Goal: Task Accomplishment & Management: Use online tool/utility

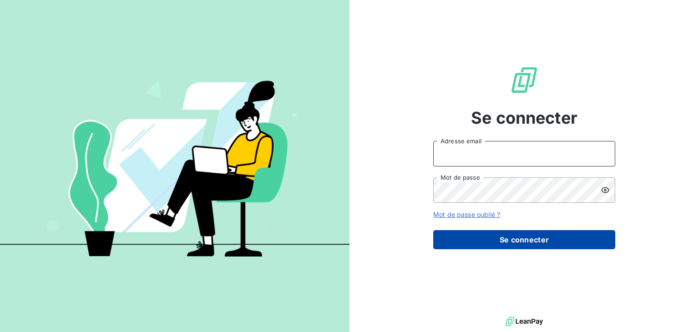
type input "anett.nordpicardie.ap@anett.fr"
click at [542, 241] on button "Se connecter" at bounding box center [524, 239] width 182 height 19
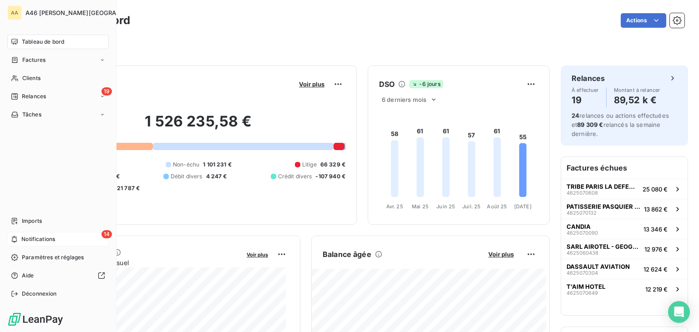
click at [46, 239] on span "Notifications" at bounding box center [38, 239] width 34 height 8
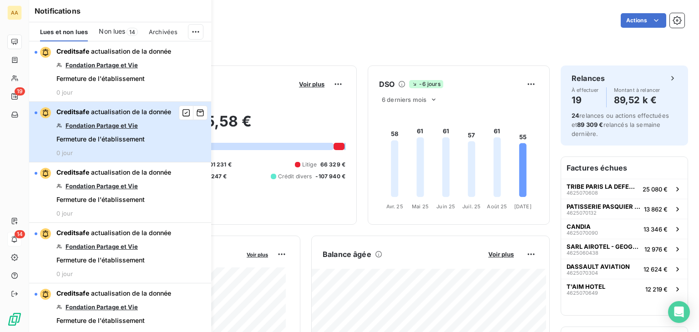
click at [35, 112] on div "button" at bounding box center [36, 112] width 3 height 3
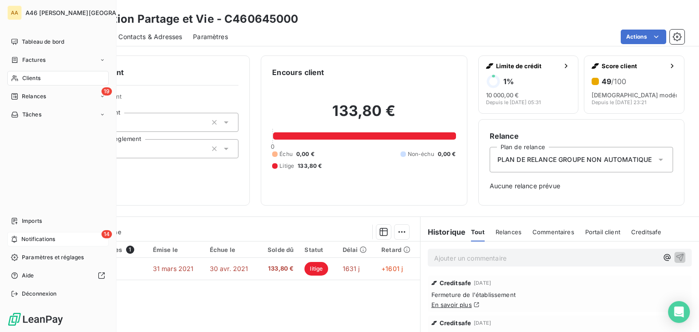
click at [46, 239] on span "Notifications" at bounding box center [38, 239] width 34 height 8
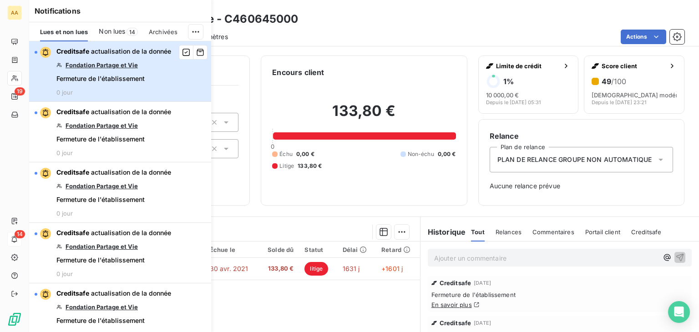
click at [36, 51] on div "button" at bounding box center [36, 52] width 3 height 3
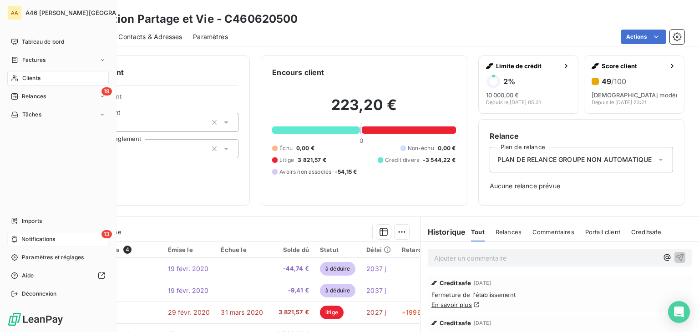
click at [39, 243] on div "13 Notifications" at bounding box center [57, 239] width 101 height 15
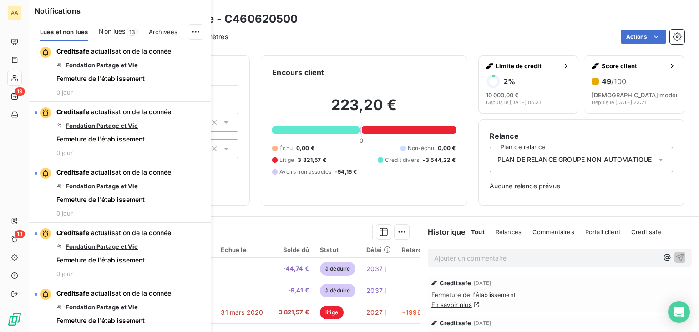
click at [109, 25] on div "Non lues 13" at bounding box center [118, 31] width 39 height 19
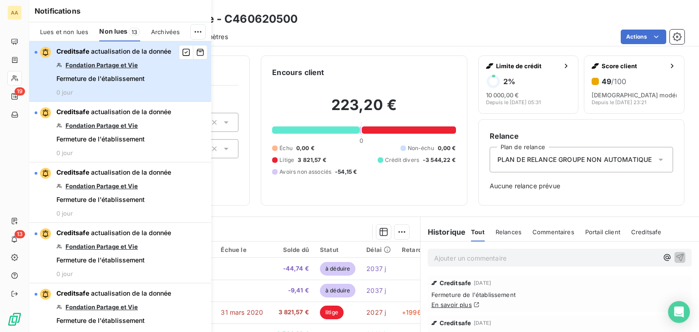
click at [35, 51] on div "button" at bounding box center [36, 52] width 3 height 3
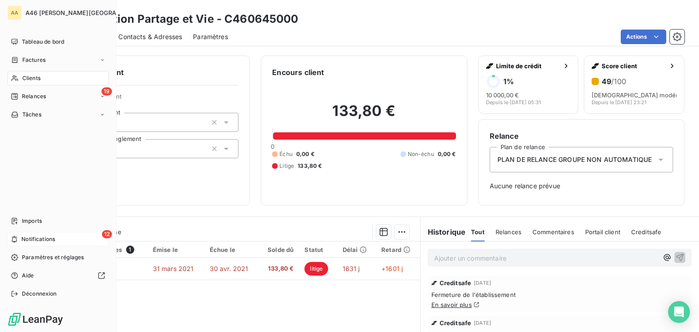
click at [33, 240] on span "Notifications" at bounding box center [38, 239] width 34 height 8
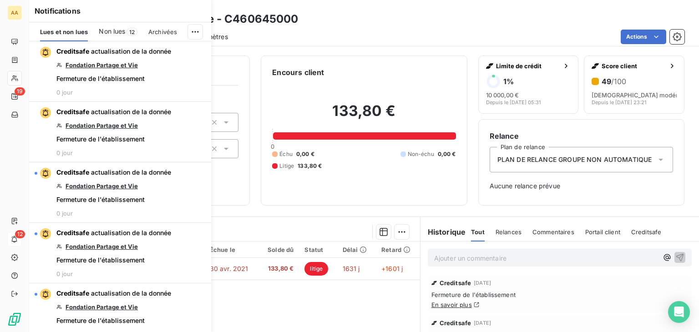
click at [125, 31] on span "Non lues" at bounding box center [112, 31] width 26 height 9
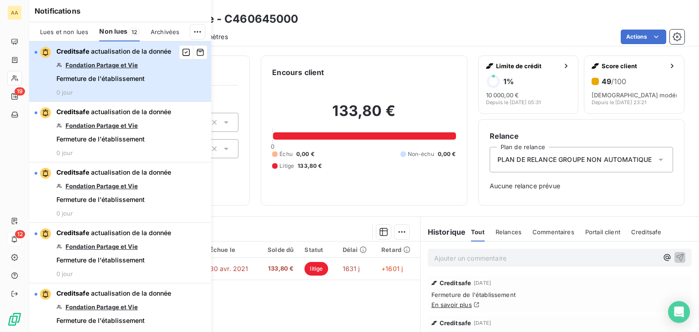
click at [37, 50] on div "button" at bounding box center [43, 52] width 16 height 11
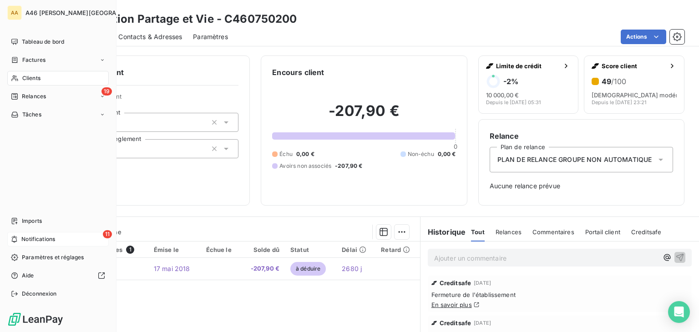
click at [30, 237] on span "Notifications" at bounding box center [38, 239] width 34 height 8
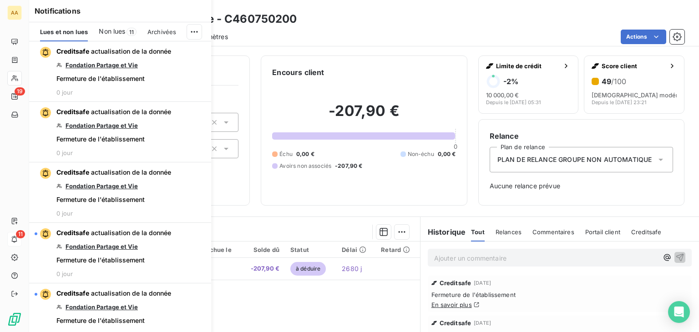
click at [121, 31] on span "Non lues" at bounding box center [112, 31] width 26 height 9
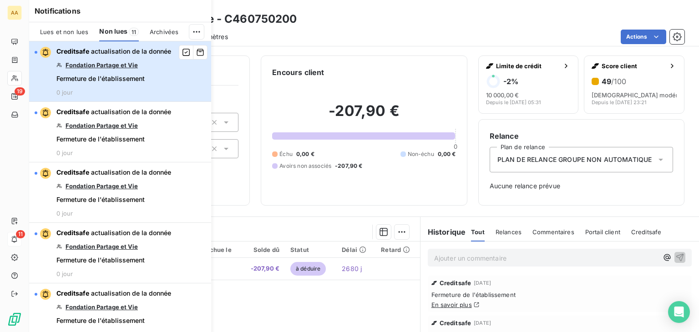
click at [37, 53] on div "button" at bounding box center [43, 52] width 16 height 11
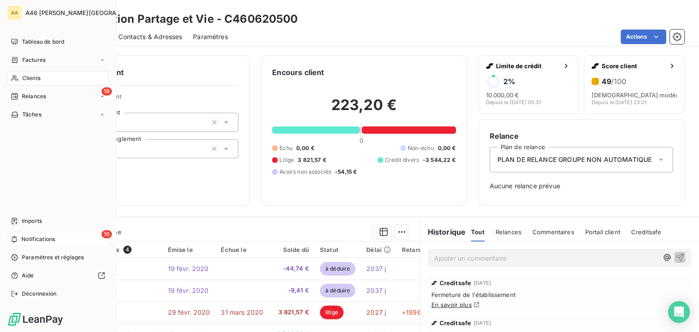
click at [46, 236] on span "Notifications" at bounding box center [38, 239] width 34 height 8
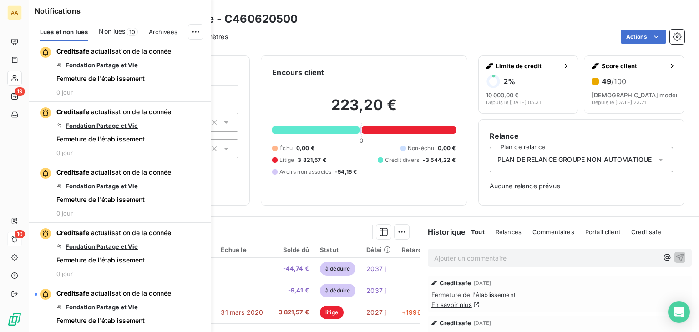
click at [108, 32] on span "Non lues" at bounding box center [112, 31] width 26 height 9
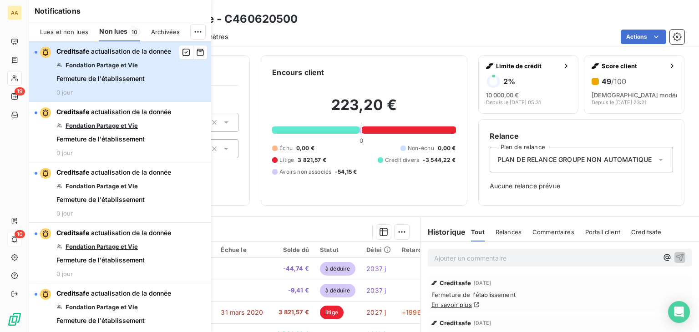
click at [36, 51] on div "button" at bounding box center [36, 52] width 3 height 3
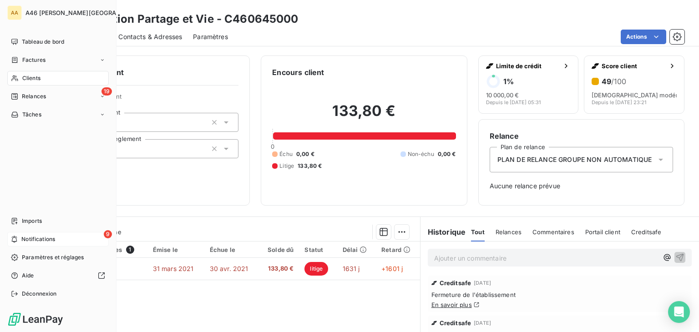
click at [37, 237] on span "Notifications" at bounding box center [38, 239] width 34 height 8
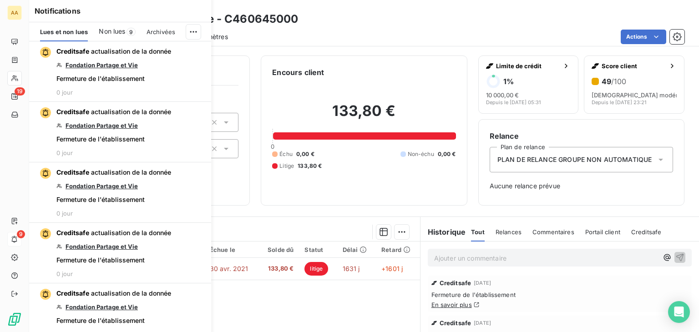
click at [122, 32] on span "Non lues" at bounding box center [112, 31] width 26 height 9
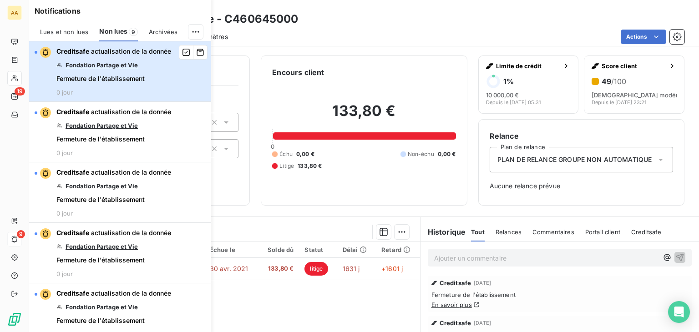
click at [37, 50] on div "button" at bounding box center [43, 52] width 16 height 11
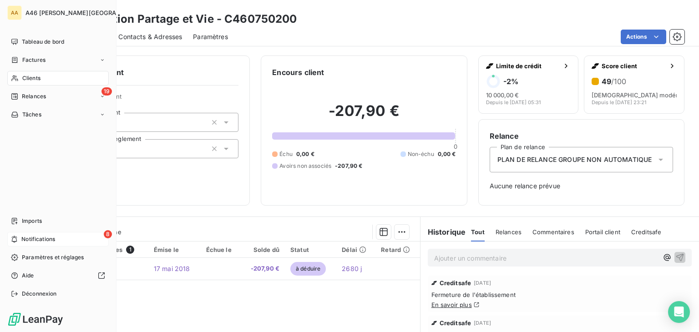
click at [54, 233] on div "8 Notifications" at bounding box center [57, 239] width 101 height 15
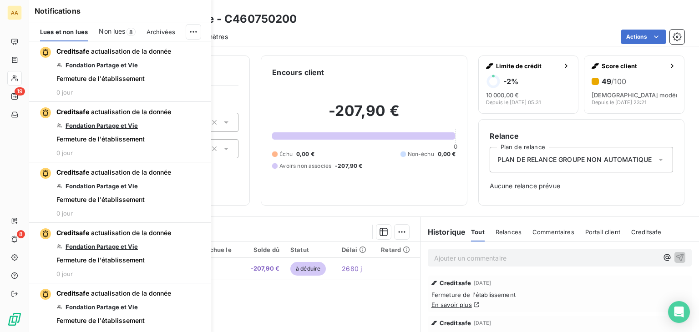
click at [122, 31] on span "Non lues" at bounding box center [112, 31] width 26 height 9
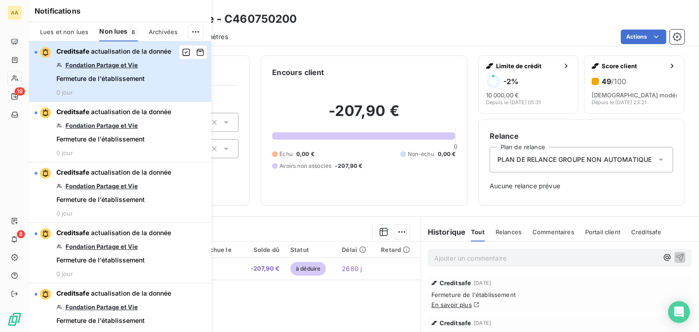
click at [36, 48] on div "button" at bounding box center [43, 52] width 16 height 11
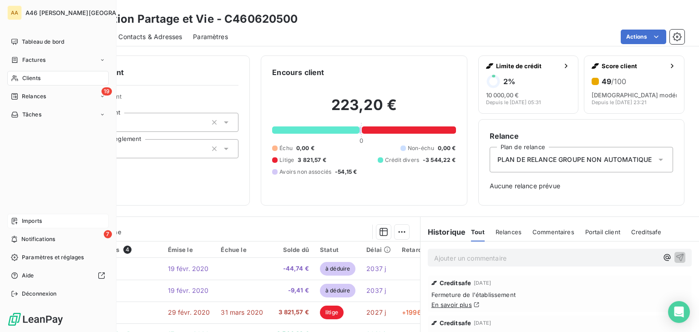
drag, startPoint x: 43, startPoint y: 239, endPoint x: 64, endPoint y: 215, distance: 31.6
click at [43, 239] on span "Notifications" at bounding box center [38, 239] width 34 height 8
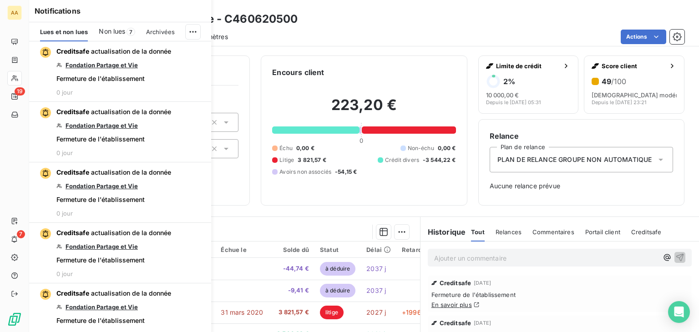
click at [113, 31] on span "Non lues" at bounding box center [112, 31] width 26 height 9
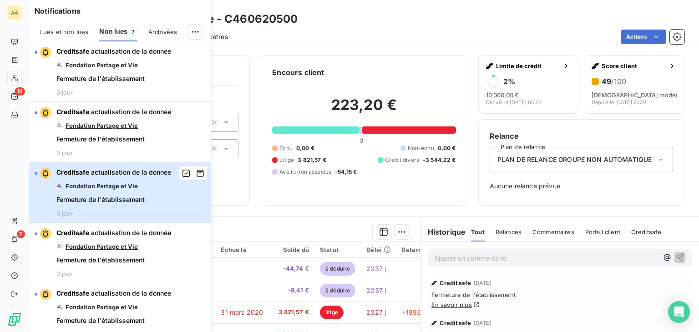
click at [36, 172] on div "button" at bounding box center [36, 173] width 3 height 3
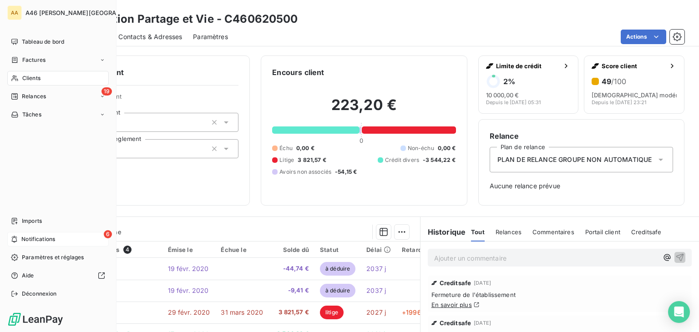
click at [27, 235] on span "Notifications" at bounding box center [38, 239] width 34 height 8
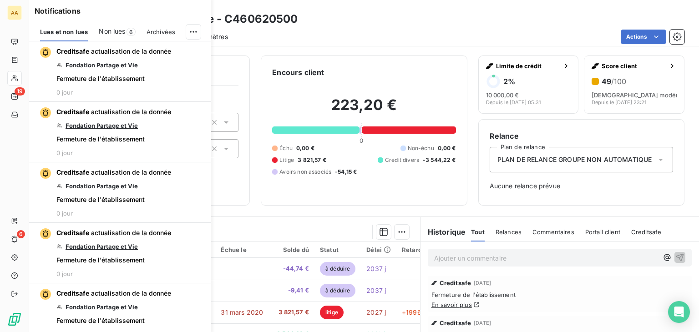
click at [119, 26] on div "Non lues 6" at bounding box center [117, 31] width 36 height 19
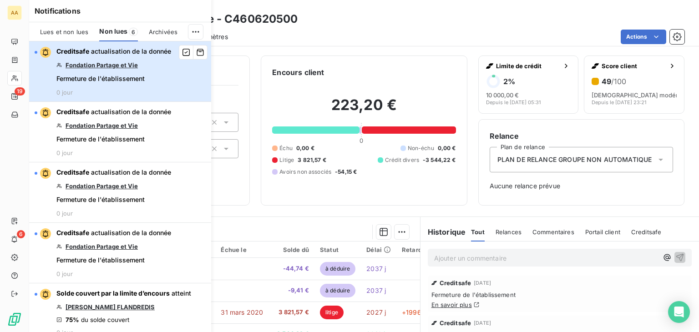
click at [37, 52] on div "button" at bounding box center [36, 52] width 3 height 3
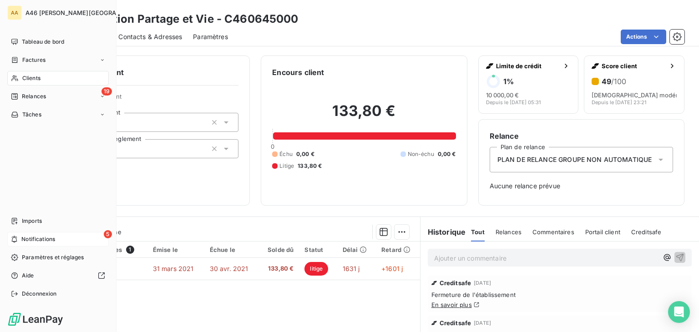
click at [38, 234] on div "5 Notifications" at bounding box center [57, 239] width 101 height 15
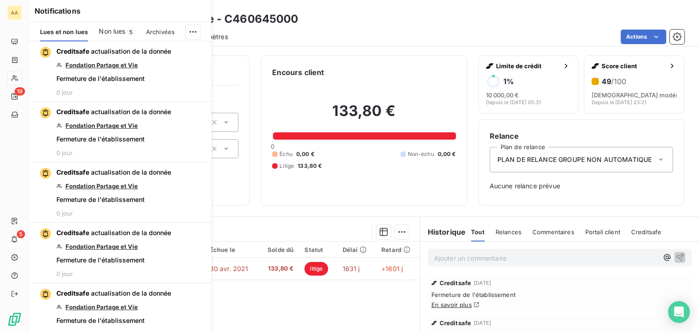
click at [120, 34] on span "Non lues" at bounding box center [112, 31] width 26 height 9
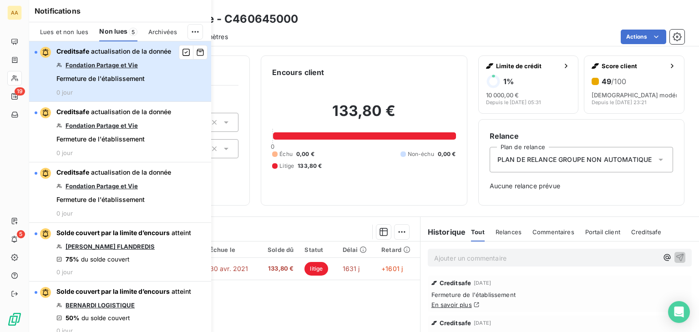
click at [37, 50] on div "button" at bounding box center [43, 52] width 16 height 11
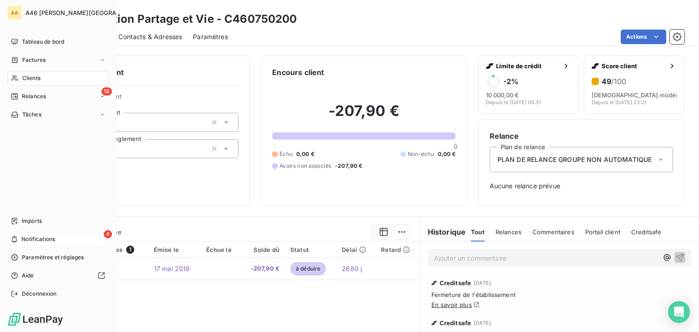
click at [39, 237] on span "Notifications" at bounding box center [38, 239] width 34 height 8
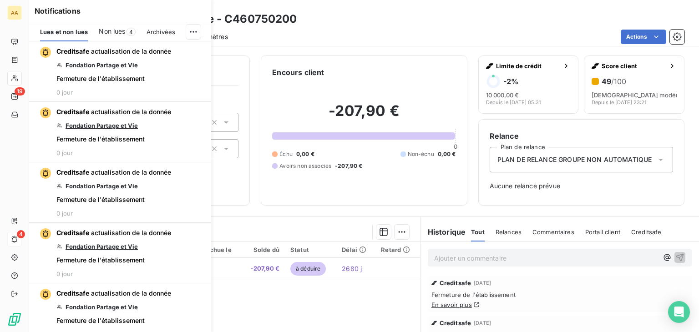
click at [116, 28] on span "Non lues" at bounding box center [112, 31] width 26 height 9
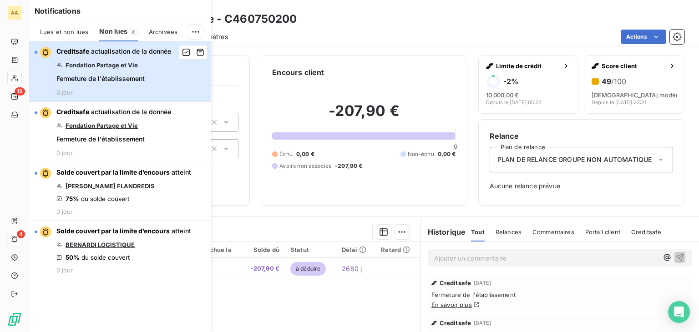
click at [35, 51] on div "button" at bounding box center [36, 52] width 3 height 3
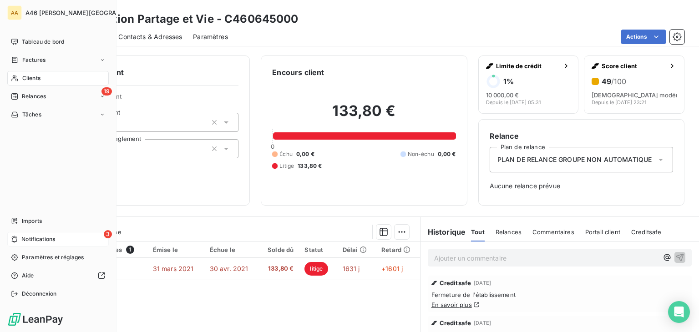
click at [19, 239] on div "3 Notifications" at bounding box center [57, 239] width 101 height 15
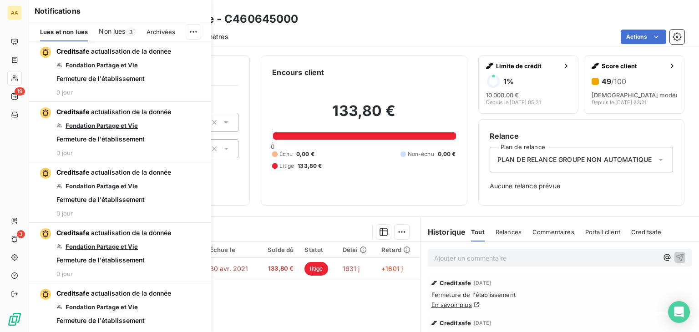
click at [109, 31] on span "Non lues" at bounding box center [112, 31] width 26 height 9
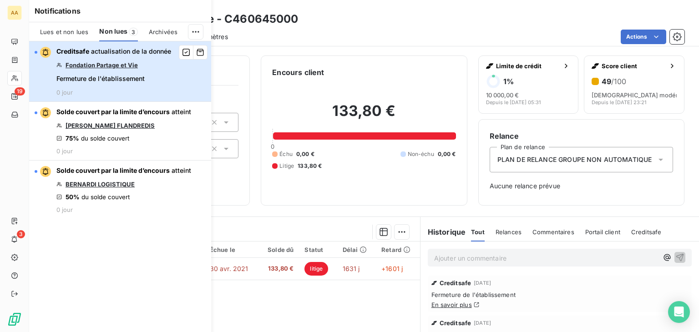
click at [36, 51] on div "button" at bounding box center [36, 52] width 3 height 3
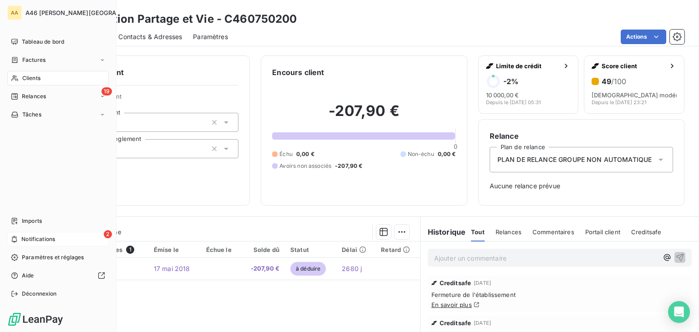
click at [30, 235] on span "Notifications" at bounding box center [38, 239] width 34 height 8
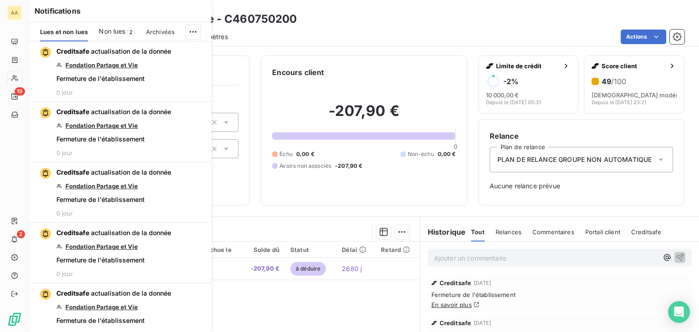
click at [120, 29] on span "Non lues" at bounding box center [112, 31] width 26 height 9
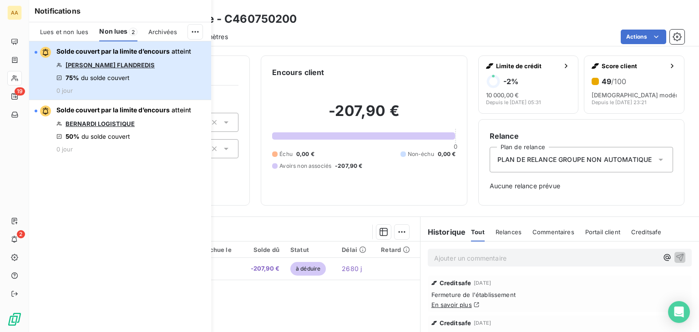
click at [38, 50] on div "button" at bounding box center [43, 52] width 16 height 11
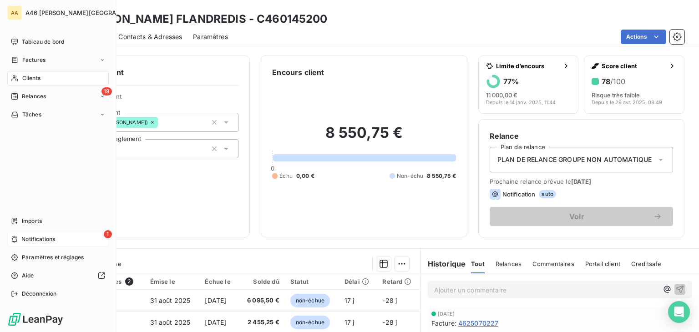
click at [38, 235] on span "Notifications" at bounding box center [38, 239] width 34 height 8
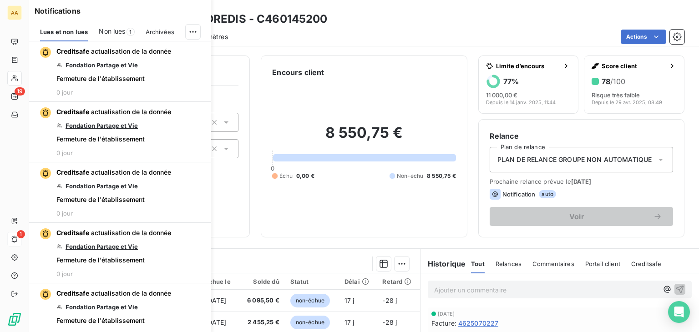
click at [122, 31] on span "Non lues" at bounding box center [112, 31] width 26 height 9
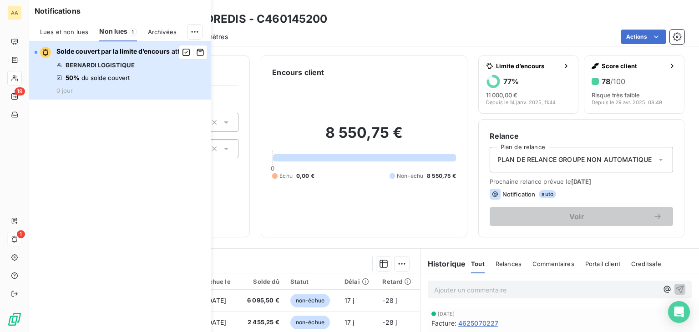
click at [38, 50] on div "button" at bounding box center [43, 52] width 16 height 11
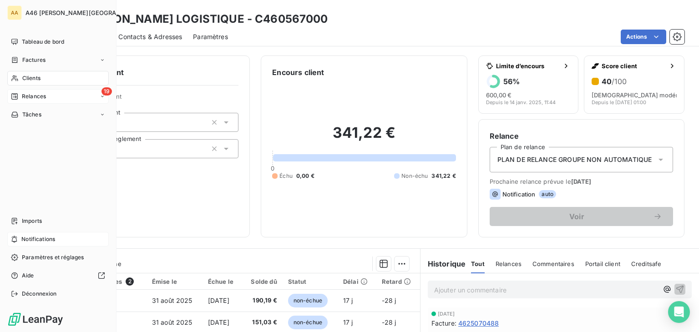
click at [28, 95] on span "Relances" at bounding box center [34, 96] width 24 height 8
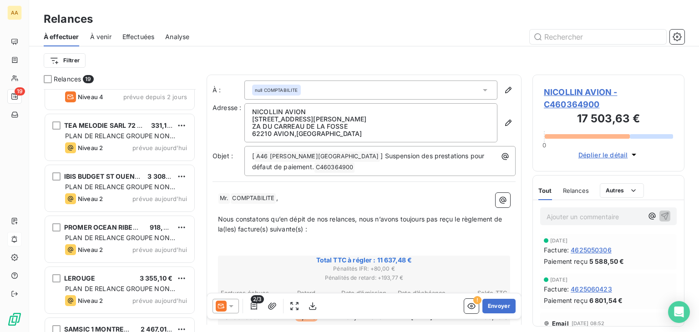
scroll to position [591, 0]
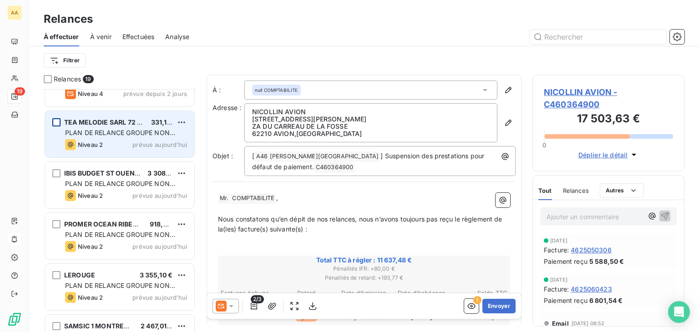
click at [55, 120] on div "grid" at bounding box center [56, 122] width 8 height 8
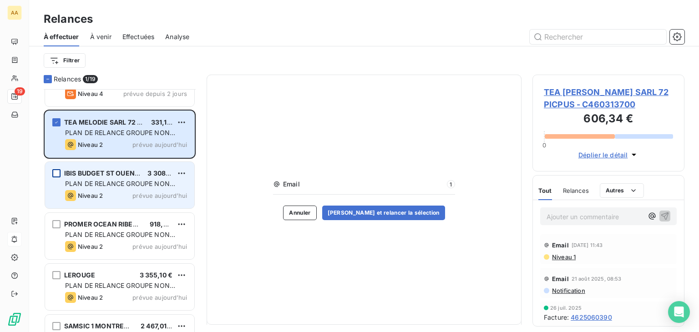
click at [56, 170] on div "grid" at bounding box center [56, 173] width 8 height 8
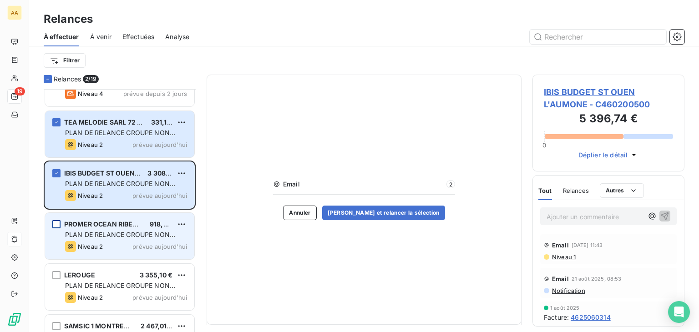
click at [59, 222] on div "grid" at bounding box center [56, 224] width 8 height 8
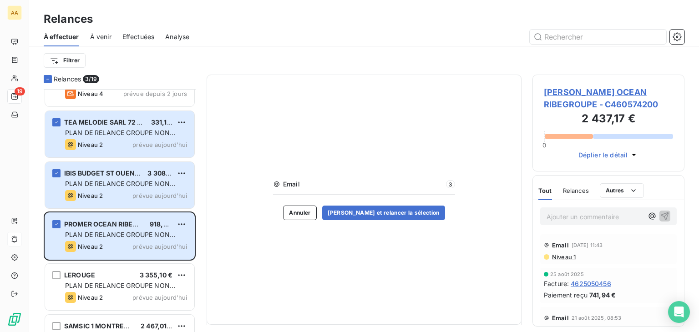
scroll to position [725, 0]
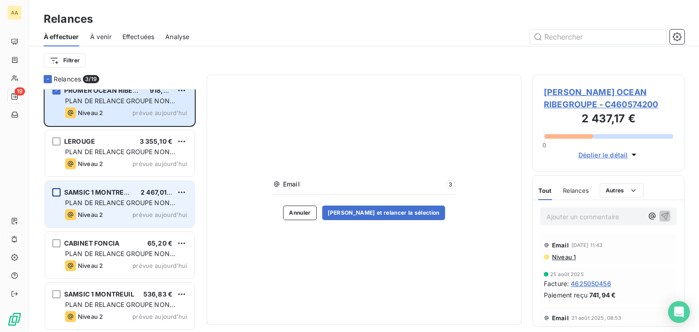
click at [60, 191] on div "grid" at bounding box center [56, 192] width 8 height 8
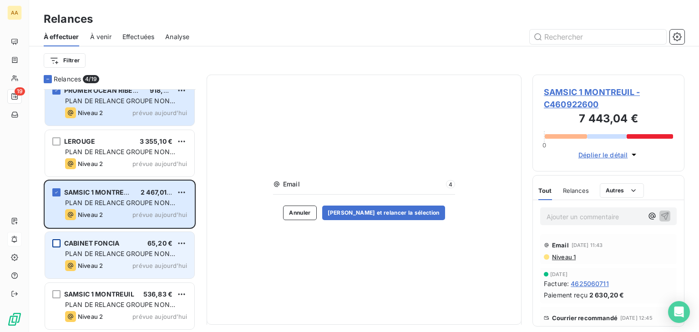
click at [55, 242] on div "grid" at bounding box center [56, 243] width 8 height 8
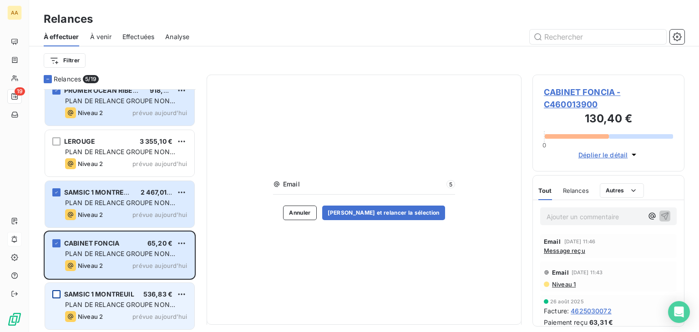
click at [56, 293] on div "grid" at bounding box center [56, 294] width 8 height 8
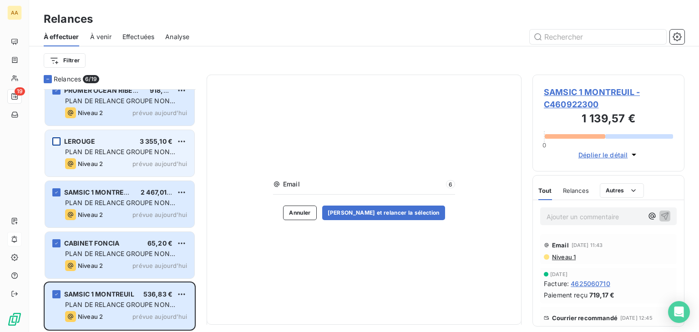
click at [56, 141] on div "grid" at bounding box center [56, 141] width 8 height 8
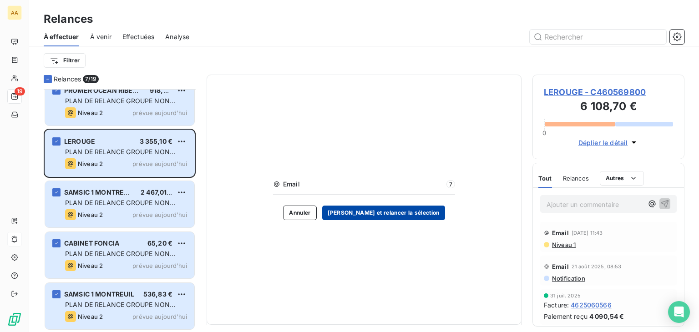
click at [401, 211] on button "Valider et relancer la sélection" at bounding box center [383, 213] width 123 height 15
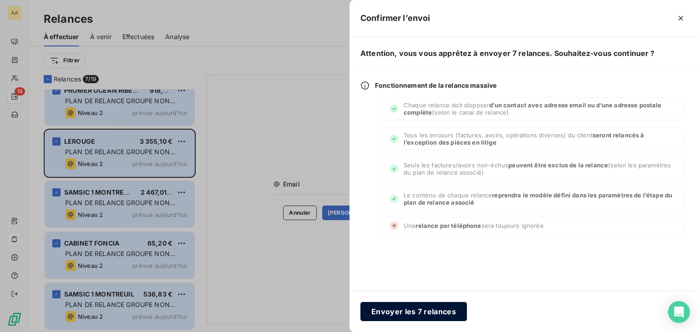
click at [411, 310] on button "Envoyer les 7 relances" at bounding box center [413, 311] width 106 height 19
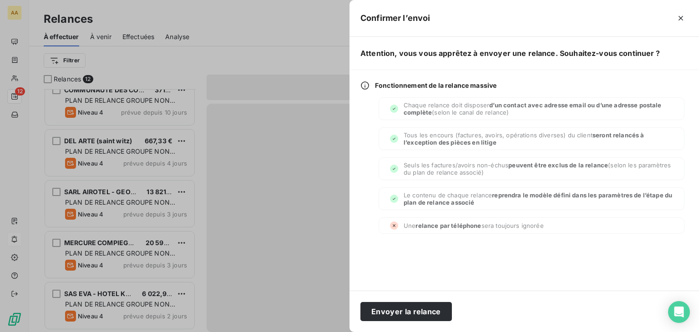
scroll to position [368, 0]
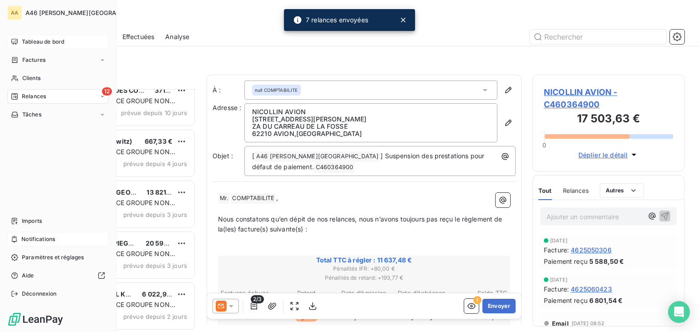
click at [44, 39] on span "Tableau de bord" at bounding box center [43, 42] width 42 height 8
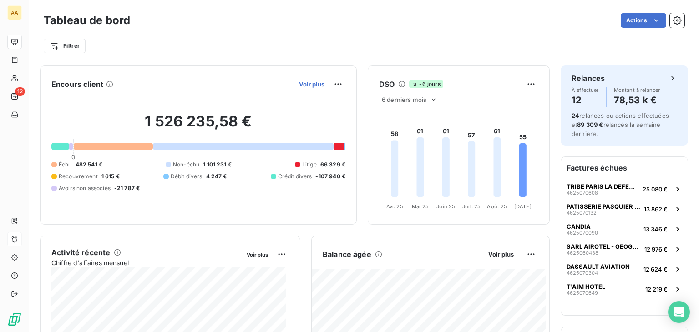
click at [307, 86] on span "Voir plus" at bounding box center [311, 84] width 25 height 7
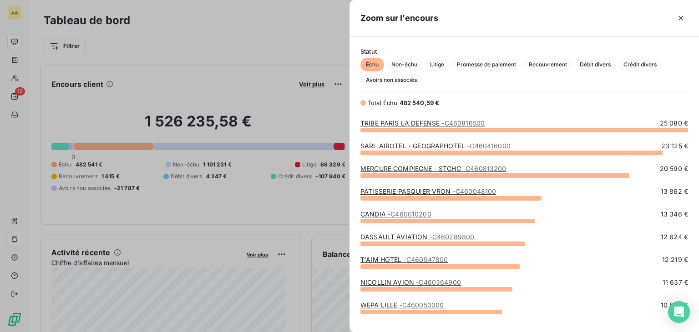
scroll to position [195, 342]
click at [650, 62] on span "Crédit divers" at bounding box center [640, 65] width 44 height 14
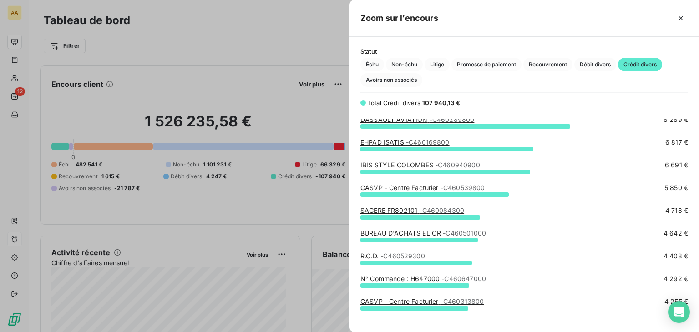
scroll to position [0, 0]
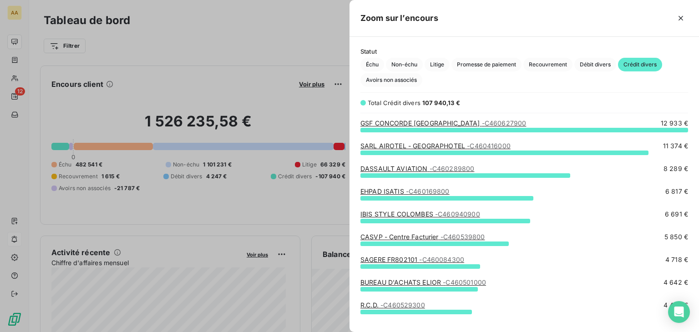
click at [269, 39] on div at bounding box center [349, 166] width 699 height 332
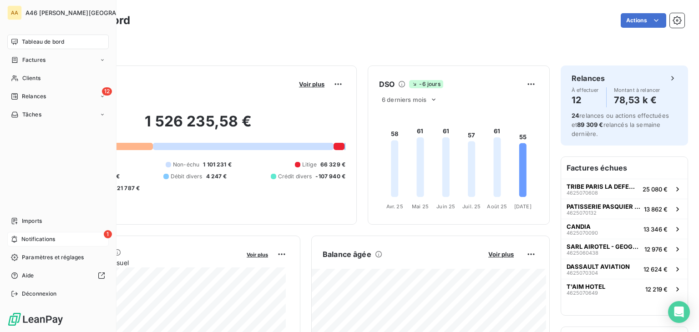
click at [28, 237] on span "Notifications" at bounding box center [38, 239] width 34 height 8
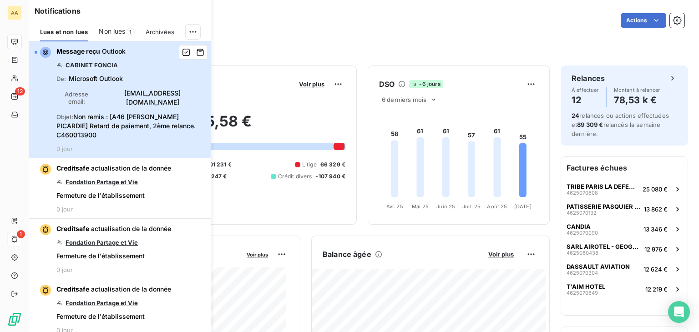
click at [35, 51] on div "button" at bounding box center [36, 52] width 3 height 3
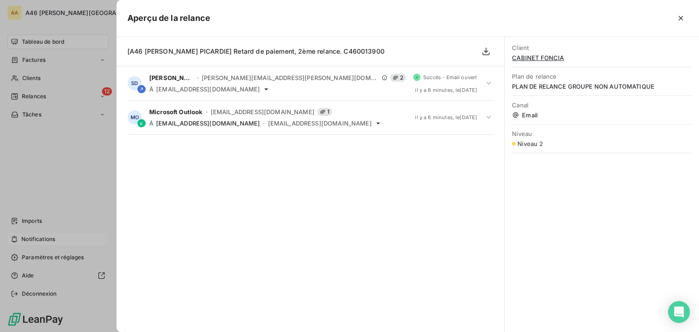
click at [56, 39] on div at bounding box center [349, 166] width 699 height 332
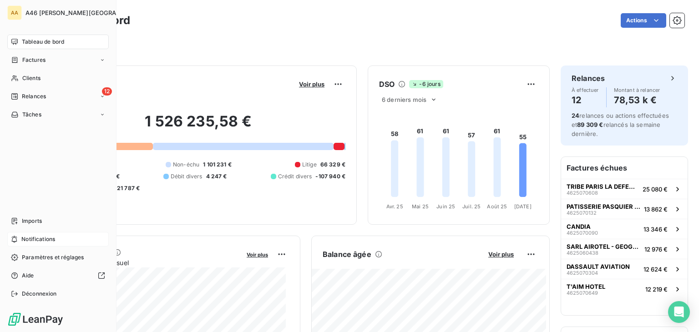
drag, startPoint x: 55, startPoint y: 43, endPoint x: 60, endPoint y: 41, distance: 4.9
click at [55, 42] on span "Tableau de bord" at bounding box center [43, 42] width 42 height 8
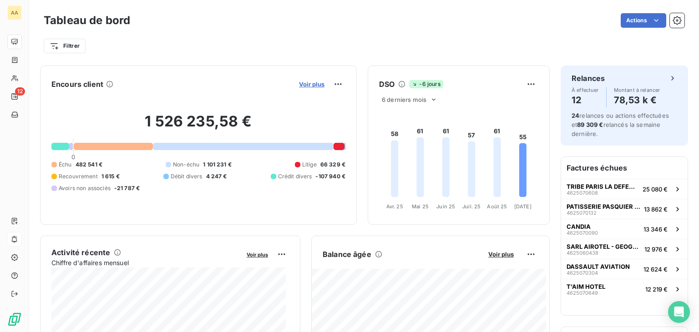
click at [299, 86] on span "Voir plus" at bounding box center [311, 84] width 25 height 7
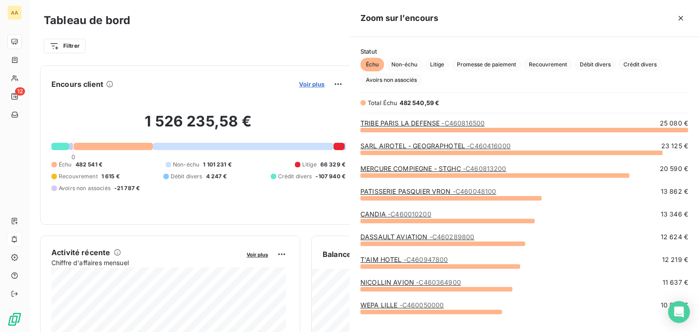
scroll to position [195, 342]
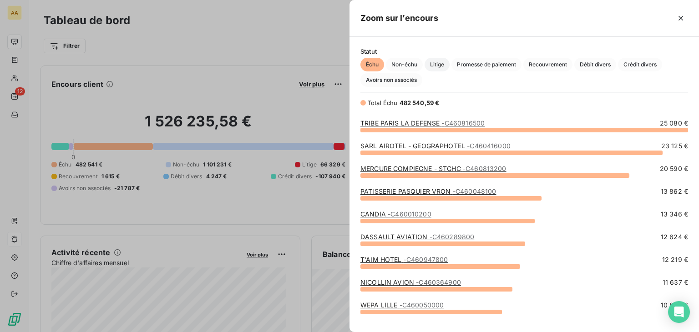
click at [429, 64] on span "Litige" at bounding box center [436, 65] width 25 height 14
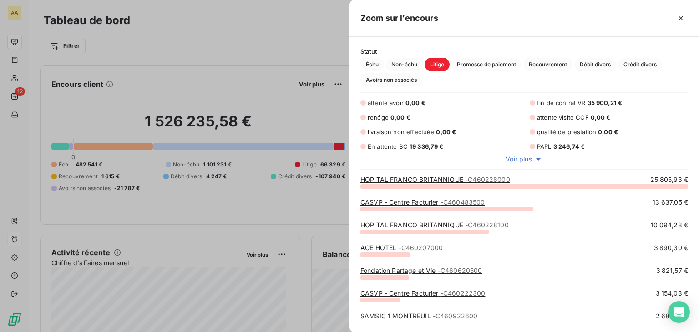
scroll to position [139, 342]
click at [260, 42] on div at bounding box center [349, 166] width 699 height 332
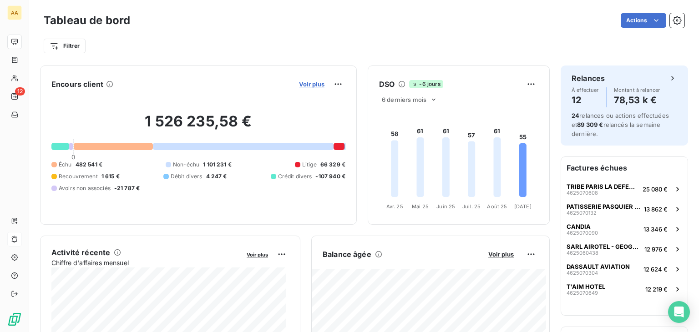
click at [304, 84] on span "Voir plus" at bounding box center [311, 84] width 25 height 7
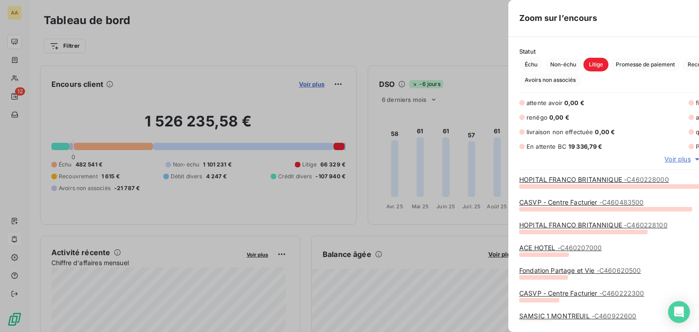
scroll to position [325, 342]
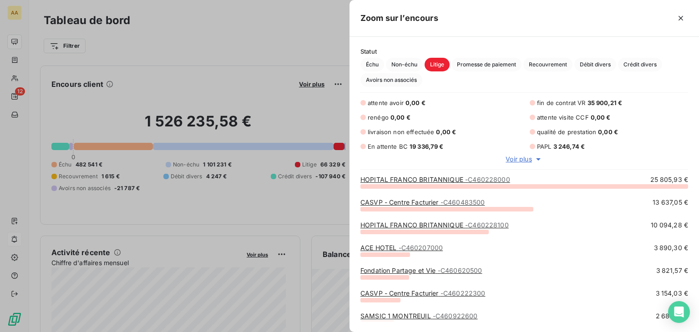
click at [294, 60] on div at bounding box center [349, 166] width 699 height 332
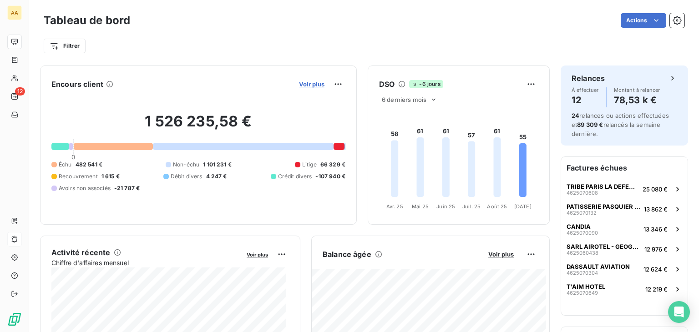
click at [309, 85] on span "Voir plus" at bounding box center [311, 84] width 25 height 7
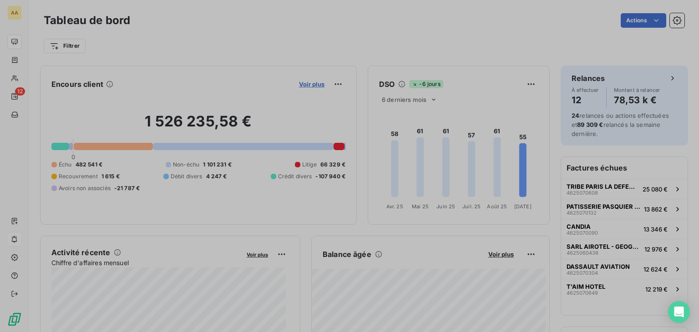
scroll to position [7, 7]
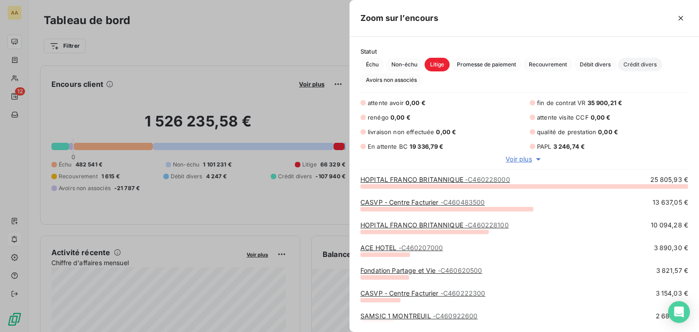
click at [647, 61] on span "Crédit divers" at bounding box center [640, 65] width 44 height 14
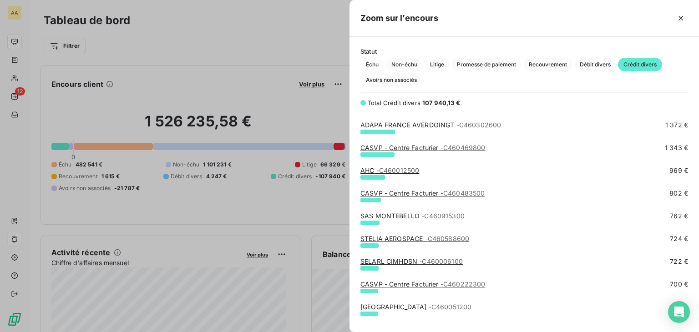
scroll to position [409, 0]
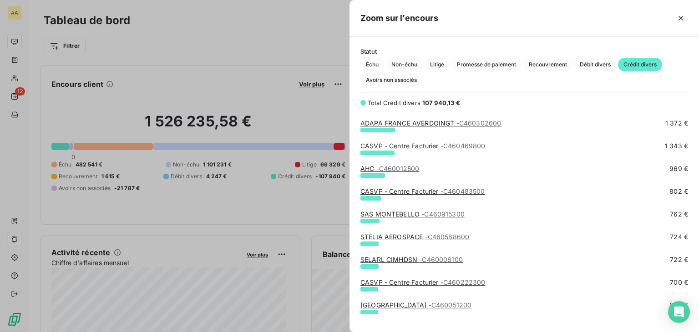
click at [375, 212] on link "SAS MONTEBELLO - C460915300" at bounding box center [412, 214] width 104 height 8
